Goal: Navigation & Orientation: Go to known website

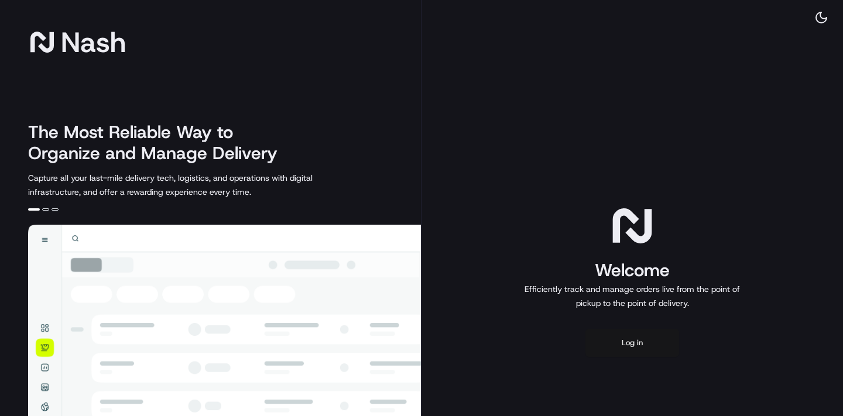
click at [628, 343] on button "Log in" at bounding box center [632, 343] width 94 height 28
